Goal: Task Accomplishment & Management: Manage account settings

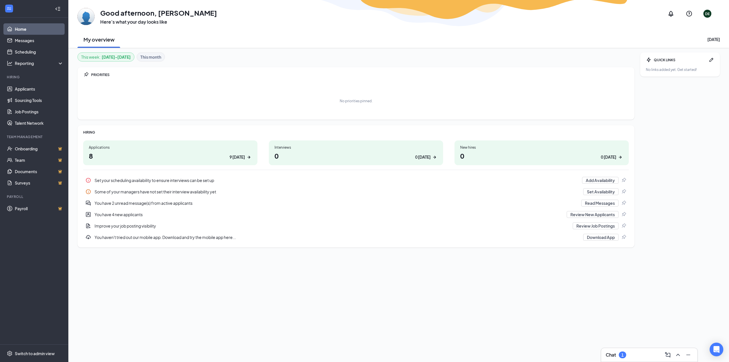
click at [143, 155] on h1 "8 9 today" at bounding box center [170, 156] width 163 height 10
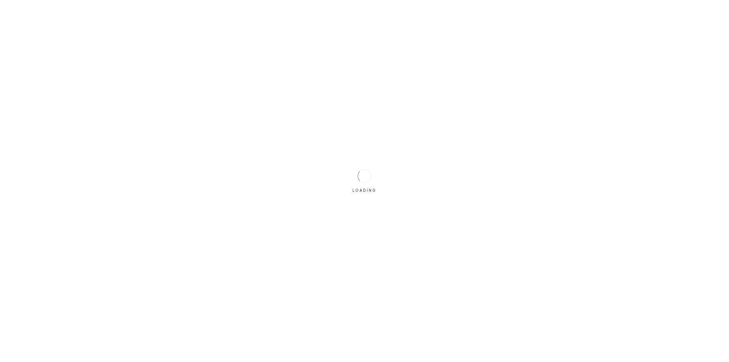
click at [427, 99] on div "LOADING" at bounding box center [364, 181] width 729 height 362
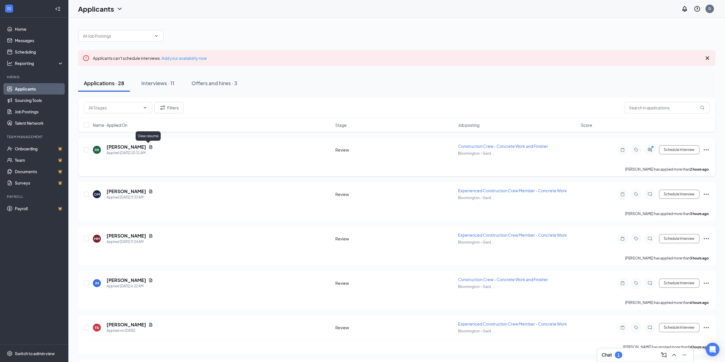
click at [149, 148] on icon "Document" at bounding box center [150, 147] width 3 height 4
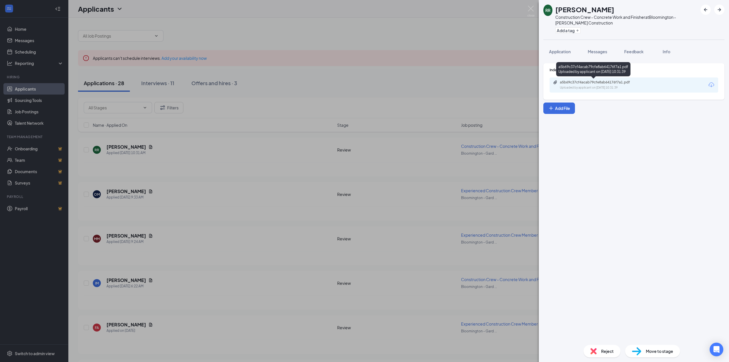
click at [602, 83] on div "a5b69c37cf4acab79cfe8ab64176f7a1.pdf" at bounding box center [600, 82] width 80 height 5
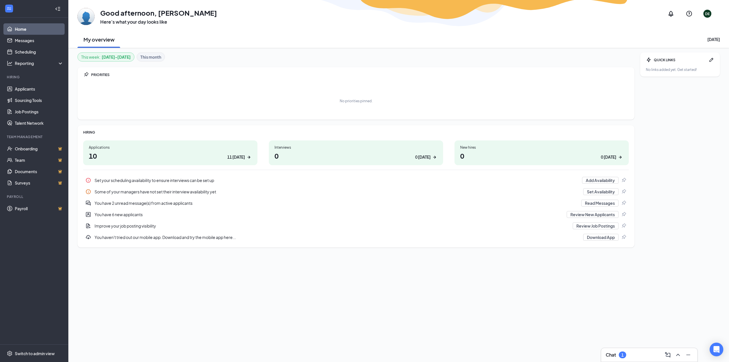
click at [243, 157] on div "11 today" at bounding box center [236, 157] width 18 height 6
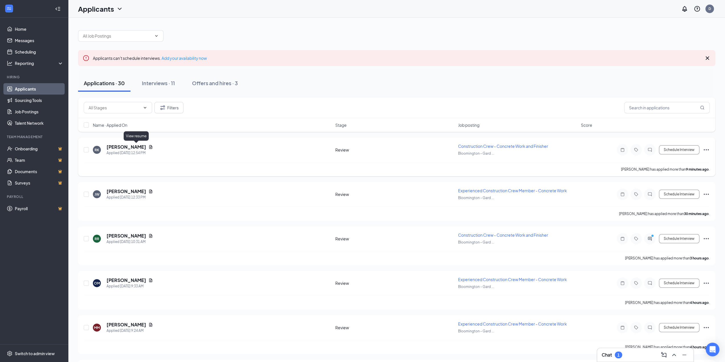
click at [148, 147] on icon "Document" at bounding box center [150, 147] width 5 height 5
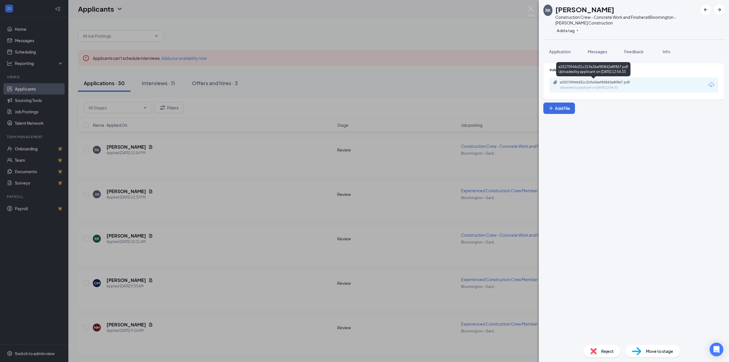
click at [586, 80] on div "e25270944d31c319a36ef85842e8f867.pdf" at bounding box center [600, 82] width 80 height 5
click at [145, 188] on div "RK Reid Kaster Construction Crew - Concrete Work and Finisher at Bloomington - …" at bounding box center [364, 181] width 729 height 362
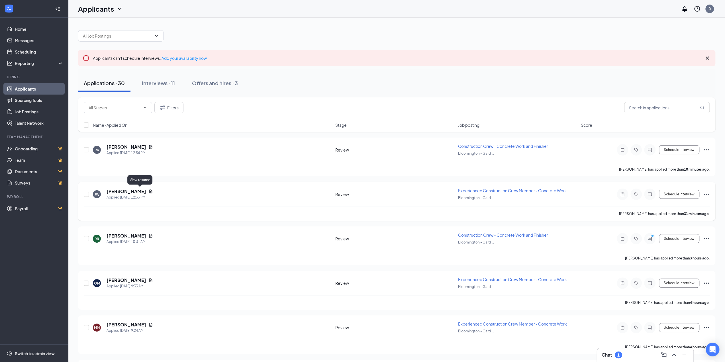
click at [149, 190] on icon "Document" at bounding box center [150, 191] width 3 height 4
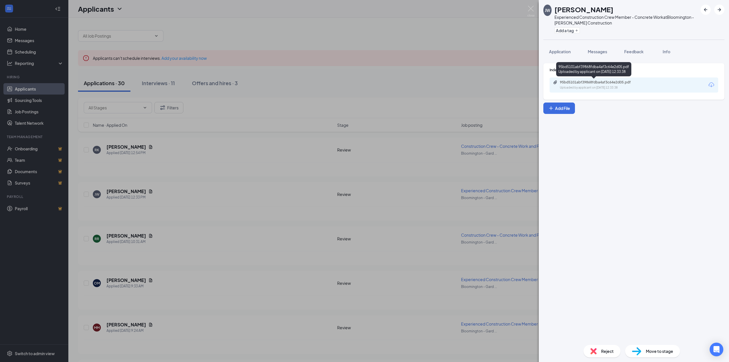
click at [590, 86] on div "Uploaded by applicant on Sep 15, 2025 at 12:33:38" at bounding box center [602, 87] width 85 height 5
click at [297, 59] on div "JW Jake Wiegers Experienced Construction Crew Member - Concrete Work at Bloomin…" at bounding box center [364, 181] width 729 height 362
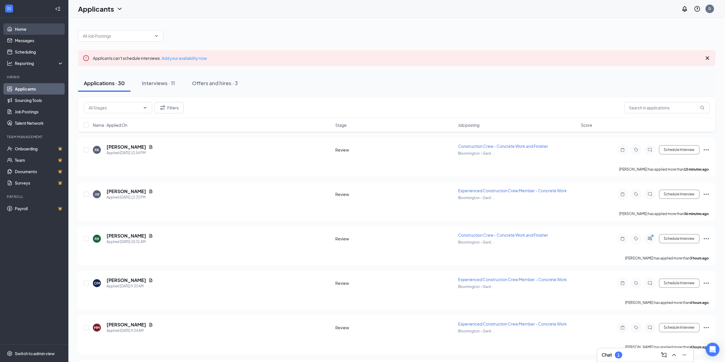
click at [26, 31] on link "Home" at bounding box center [39, 28] width 49 height 11
